Goal: Task Accomplishment & Management: Manage account settings

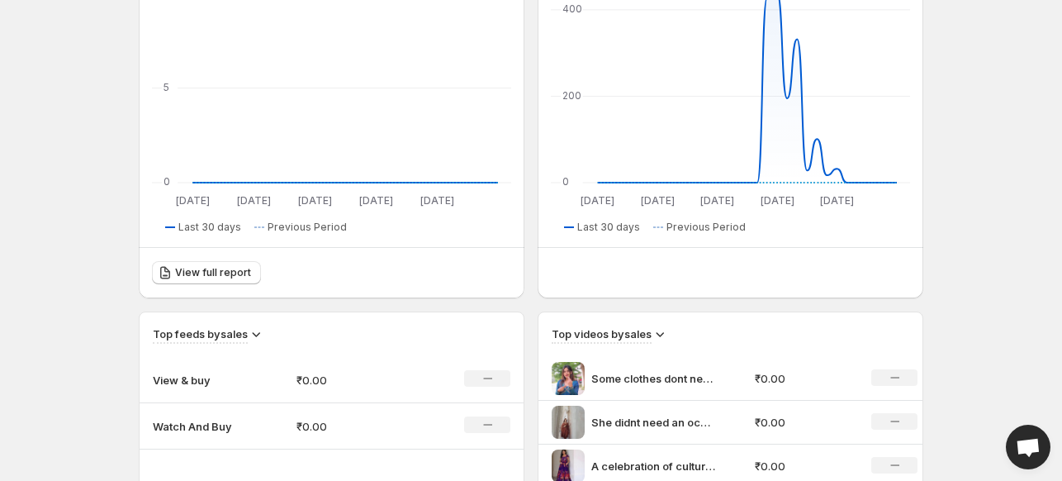
scroll to position [661, 0]
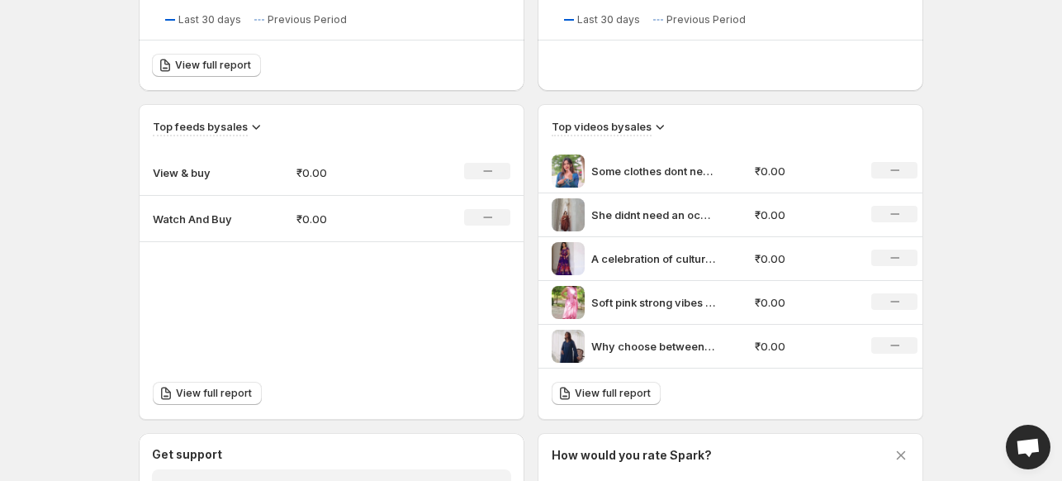
click at [656, 130] on icon at bounding box center [659, 126] width 17 height 17
click at [684, 189] on span "Views" at bounding box center [661, 185] width 55 height 17
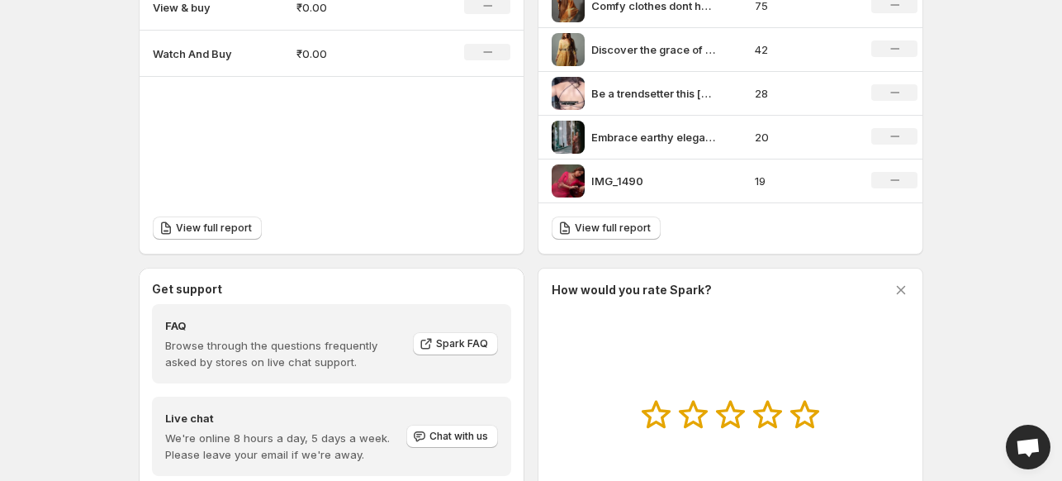
scroll to position [743, 0]
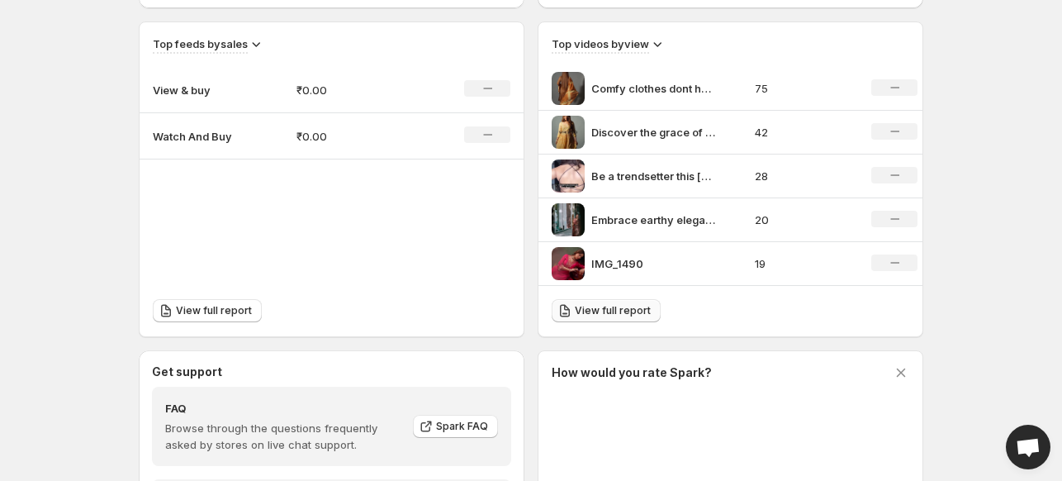
click at [575, 310] on span "View full report" at bounding box center [613, 310] width 76 height 13
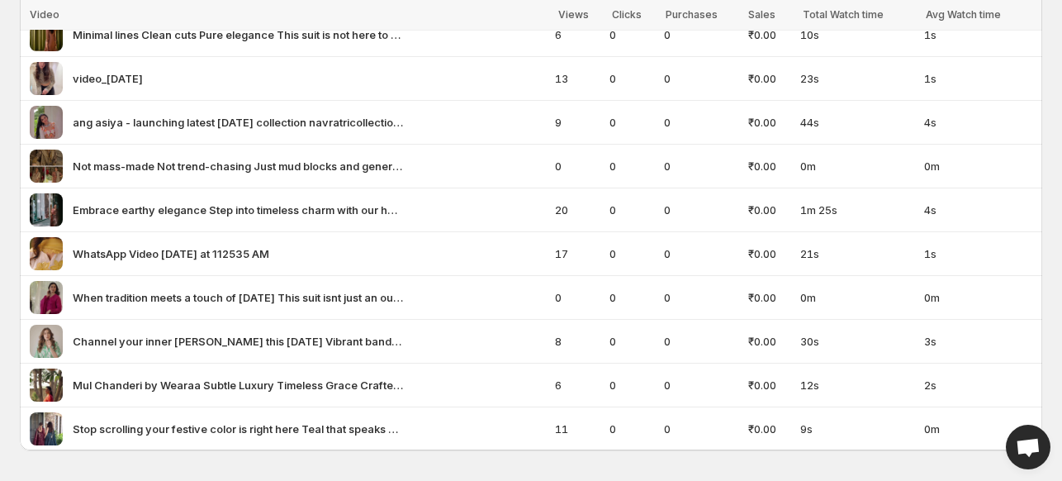
scroll to position [1818, 0]
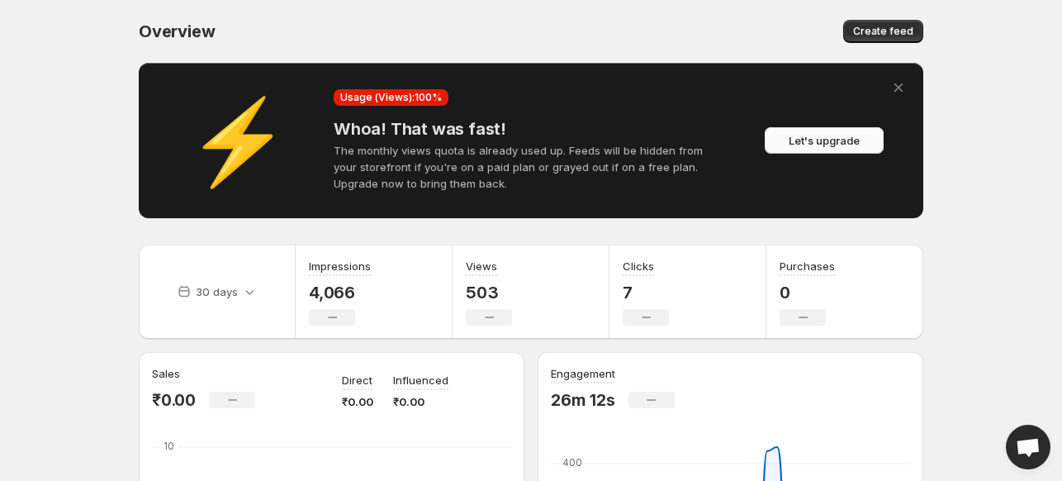
click at [812, 141] on span "Let's upgrade" at bounding box center [823, 140] width 71 height 17
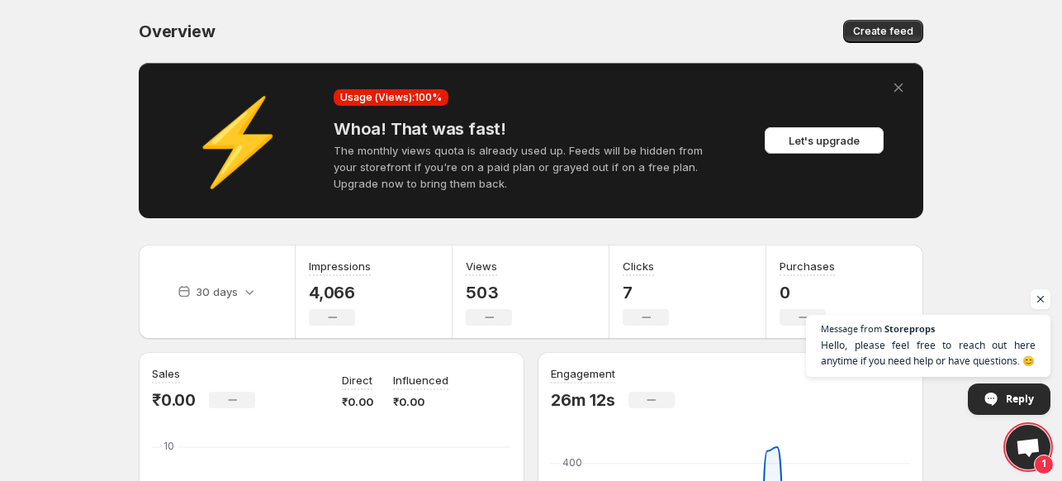
click at [898, 85] on icon "Dismiss alert" at bounding box center [898, 87] width 17 height 17
